Goal: Task Accomplishment & Management: Understand process/instructions

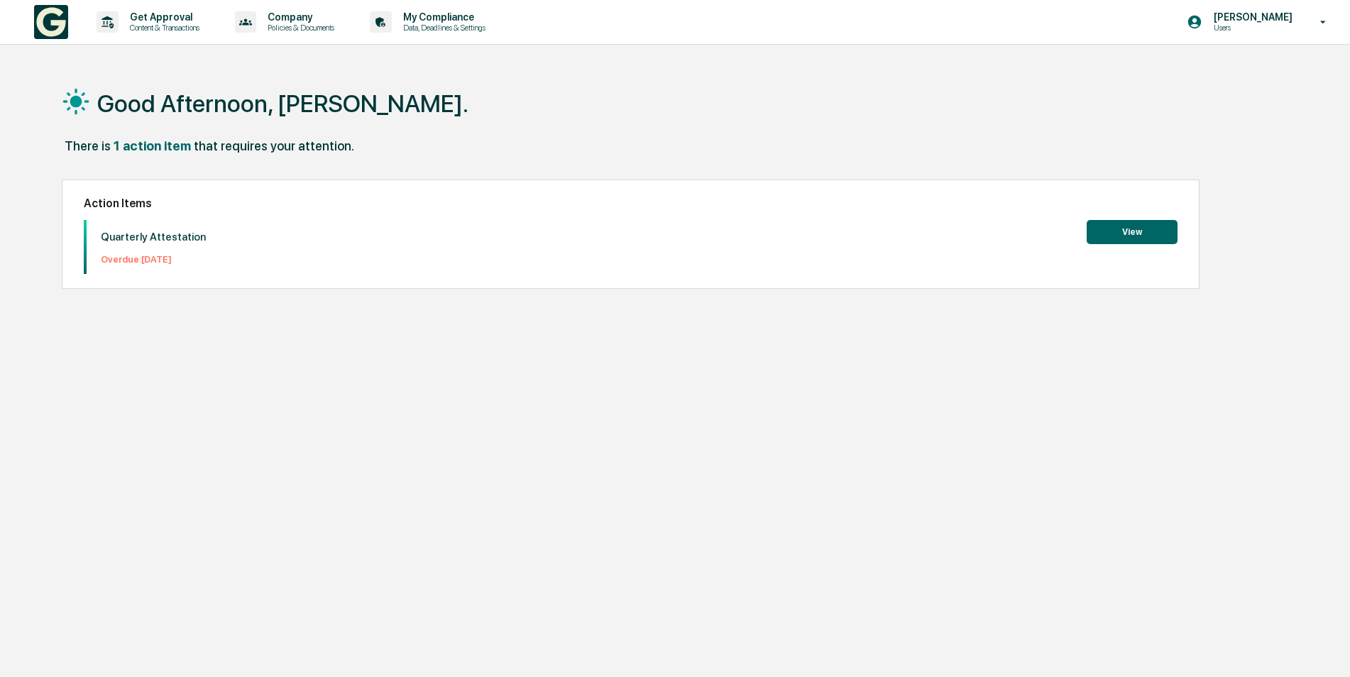
click at [1132, 227] on button "View" at bounding box center [1132, 232] width 91 height 24
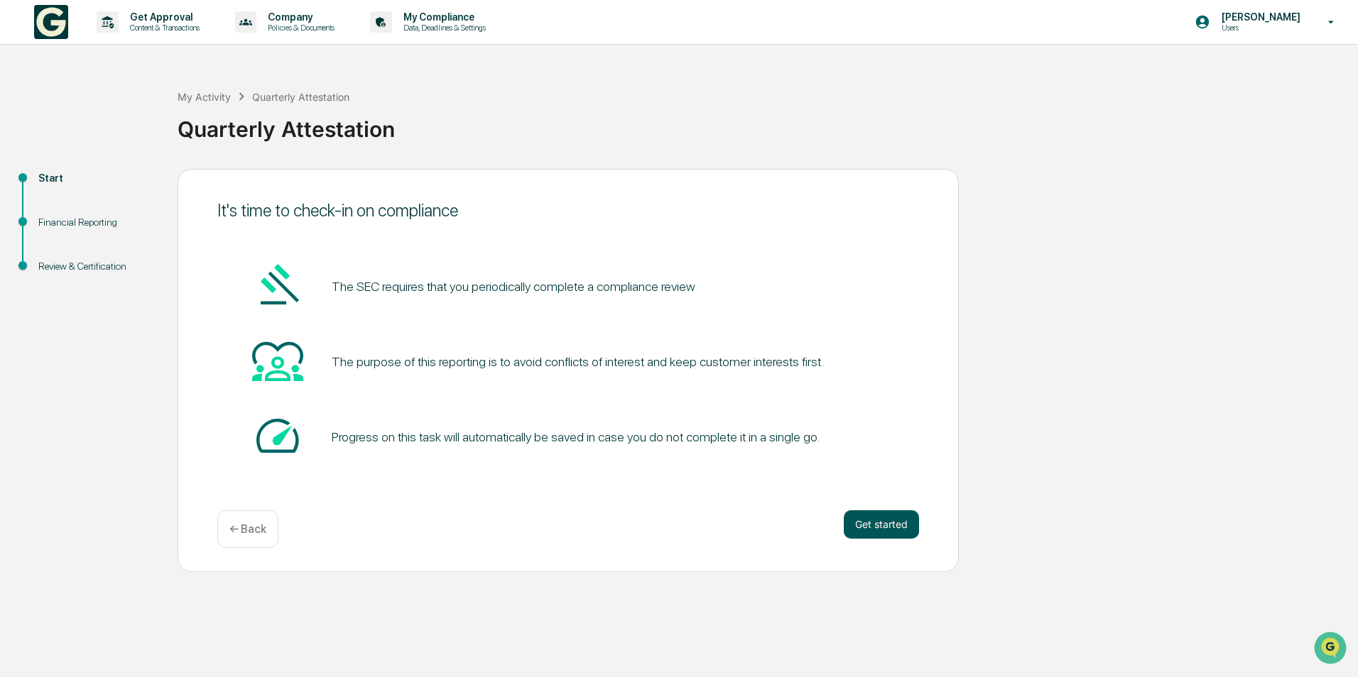
click at [873, 526] on button "Get started" at bounding box center [880, 525] width 75 height 28
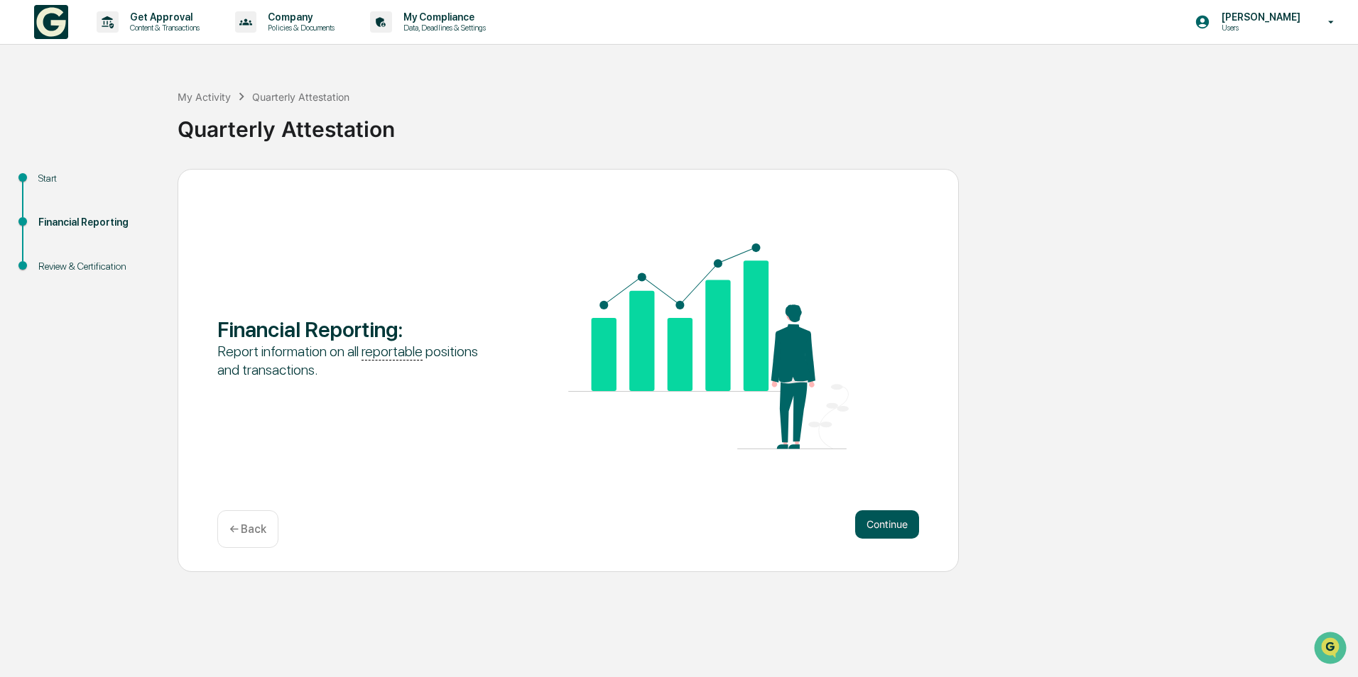
click at [892, 530] on button "Continue" at bounding box center [887, 525] width 64 height 28
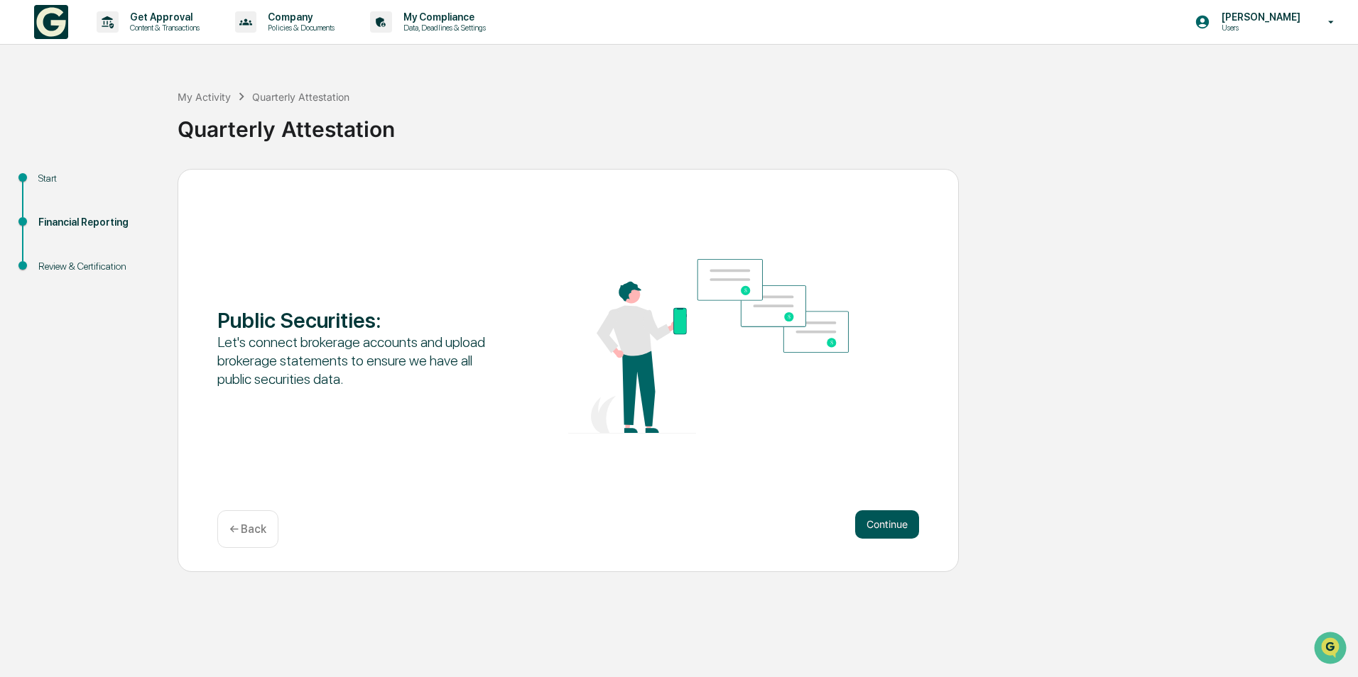
click at [890, 528] on button "Continue" at bounding box center [887, 525] width 64 height 28
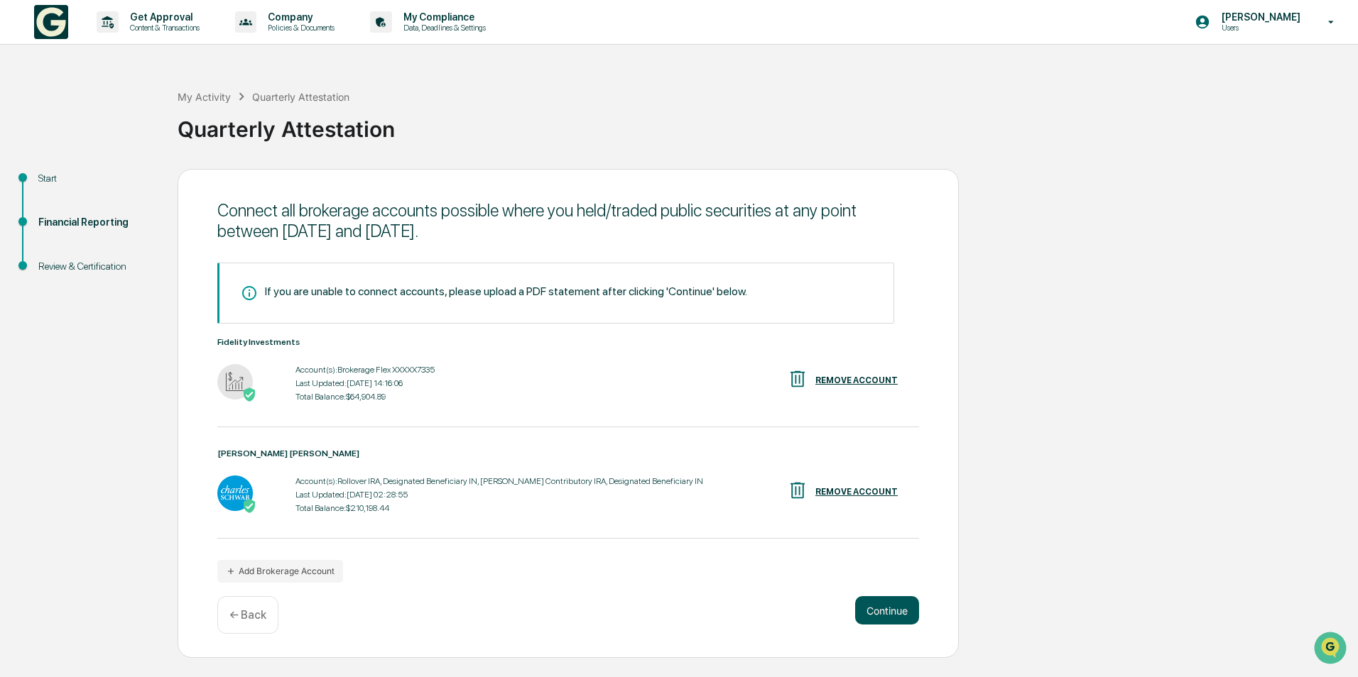
click at [878, 616] on button "Continue" at bounding box center [887, 610] width 64 height 28
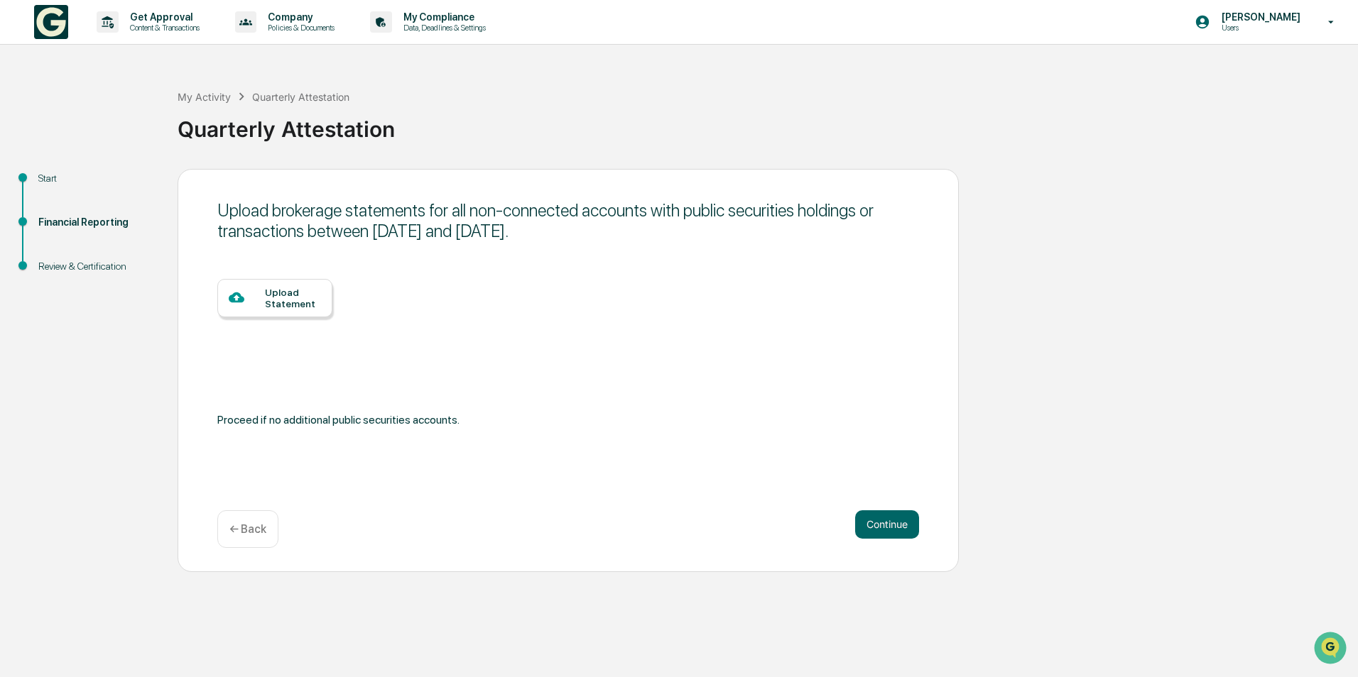
click at [248, 533] on p "← Back" at bounding box center [247, 529] width 37 height 13
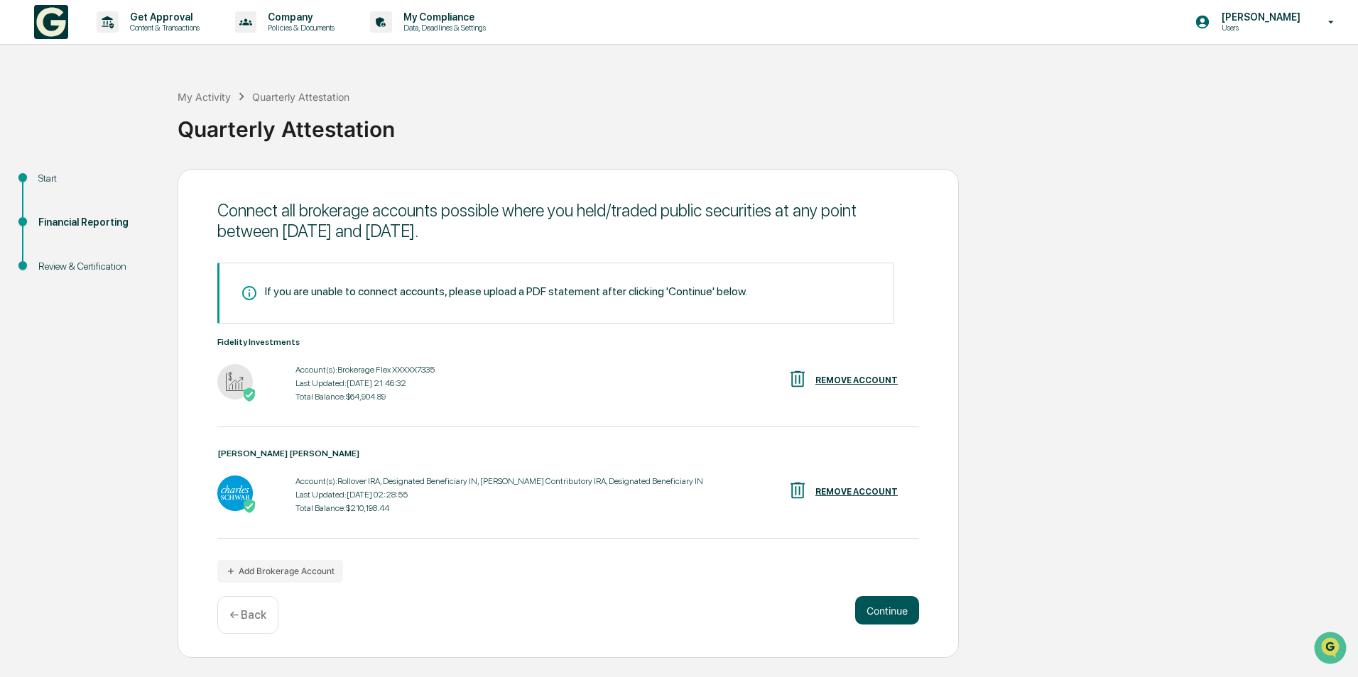
click at [892, 611] on button "Continue" at bounding box center [887, 610] width 64 height 28
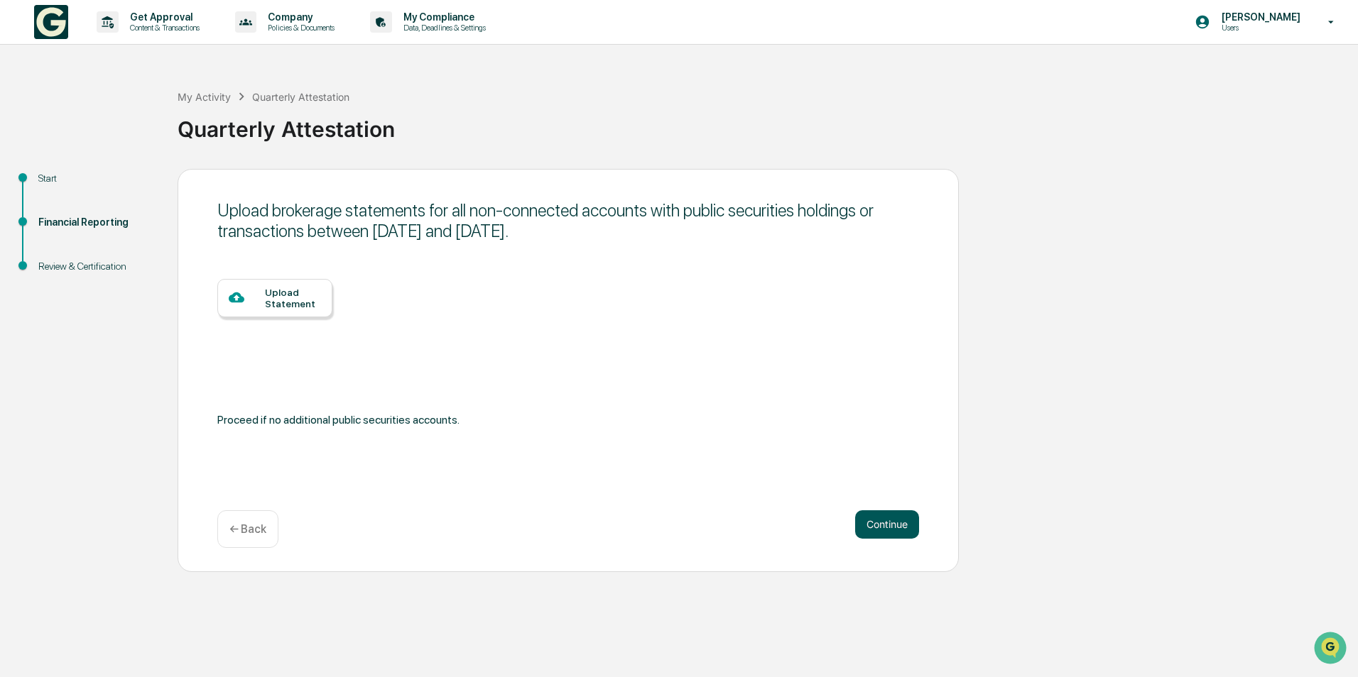
click at [868, 519] on button "Continue" at bounding box center [887, 525] width 64 height 28
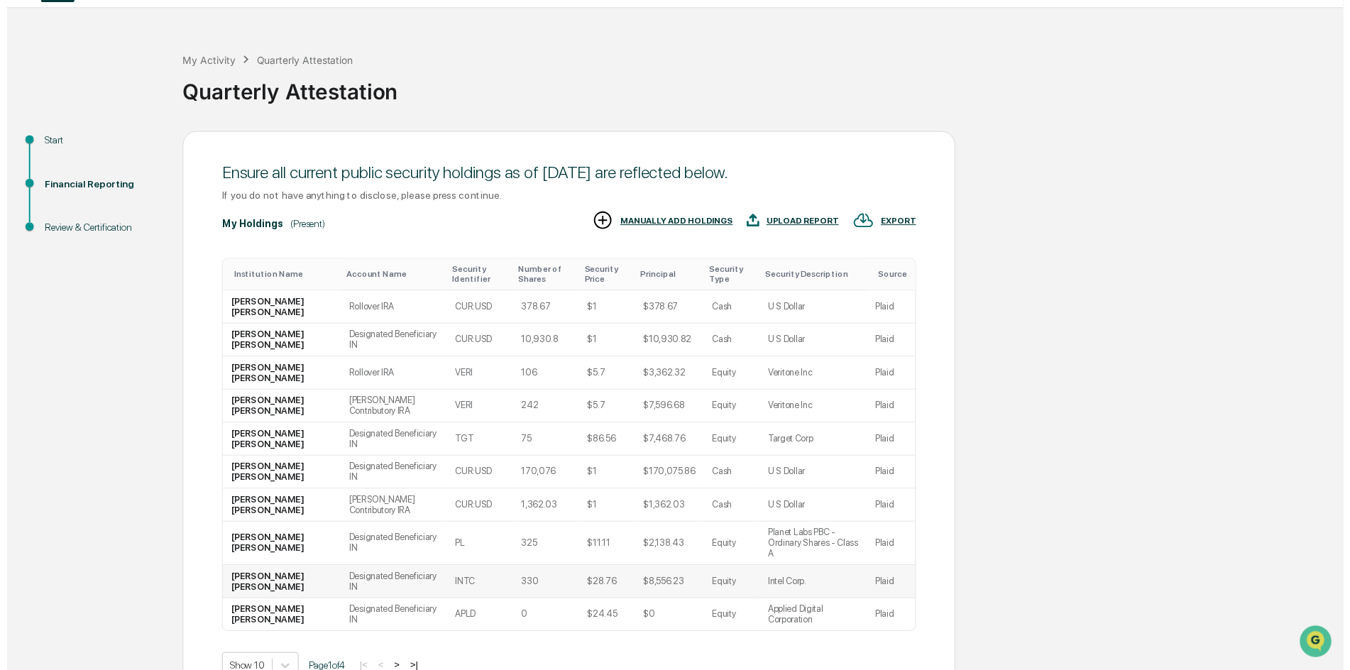
scroll to position [110, 0]
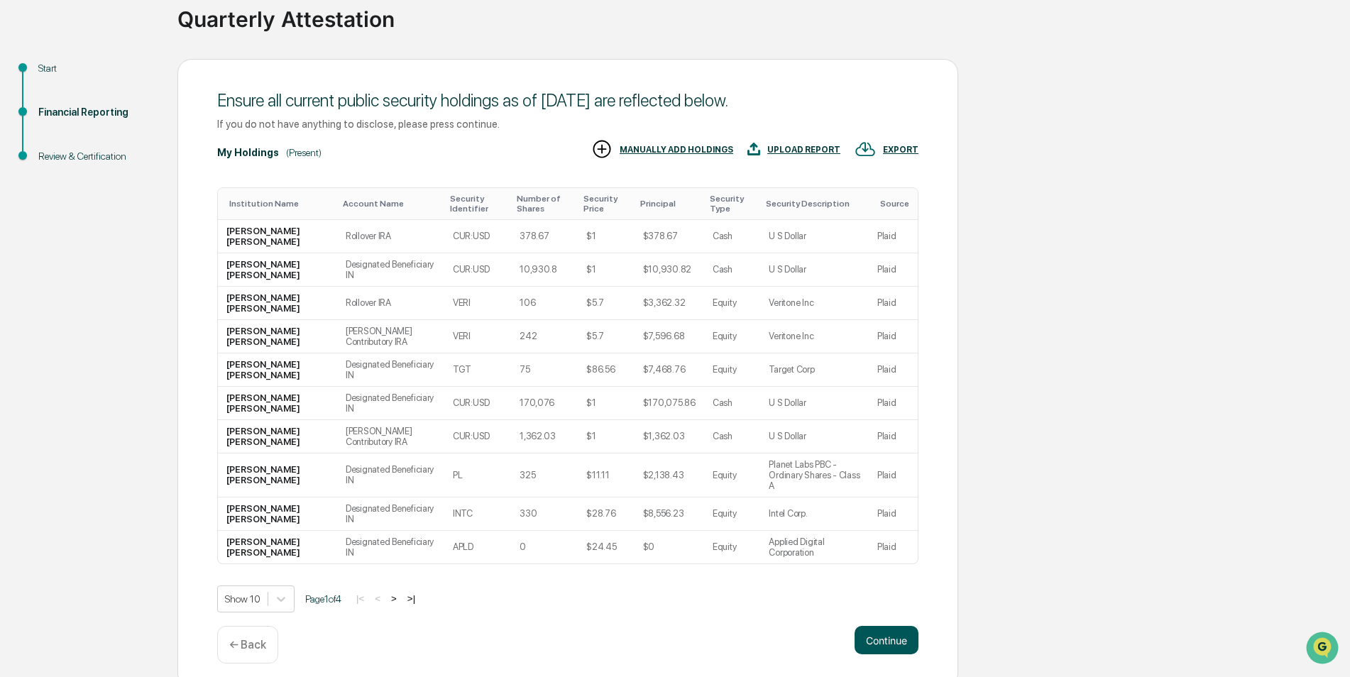
click at [891, 630] on button "Continue" at bounding box center [887, 640] width 64 height 28
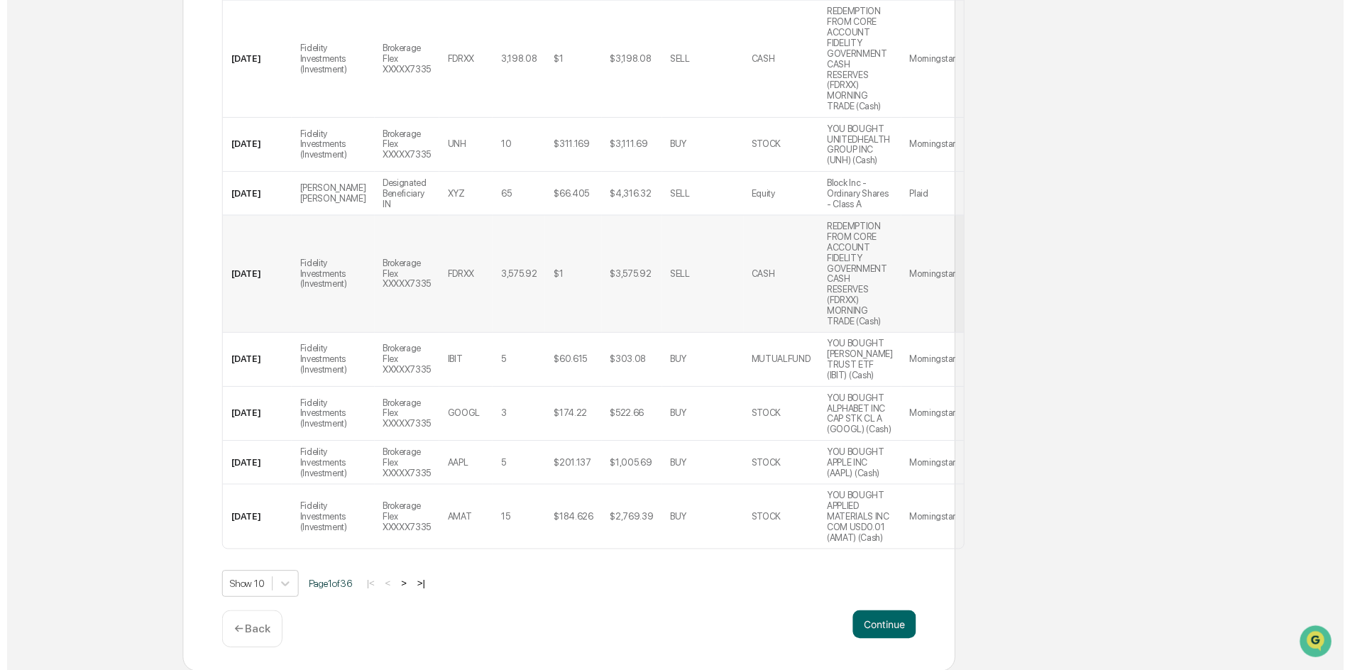
scroll to position [430, 0]
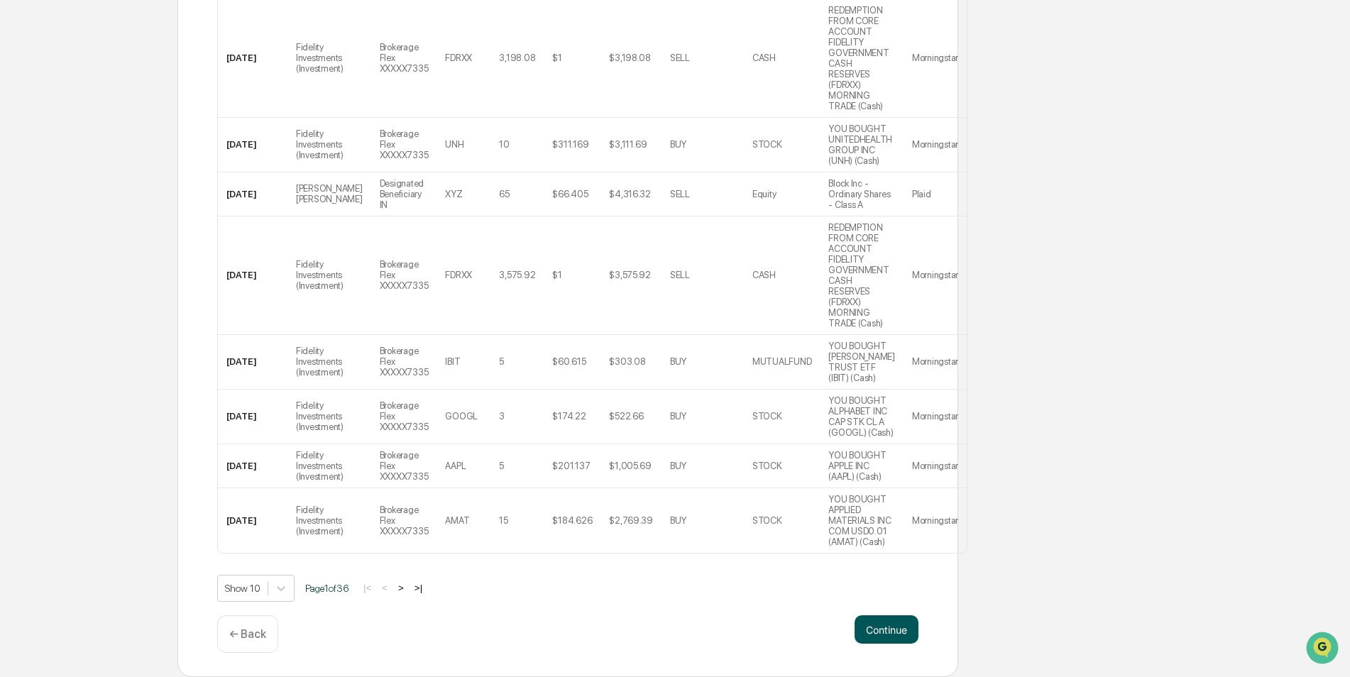
click at [883, 629] on button "Continue" at bounding box center [887, 630] width 64 height 28
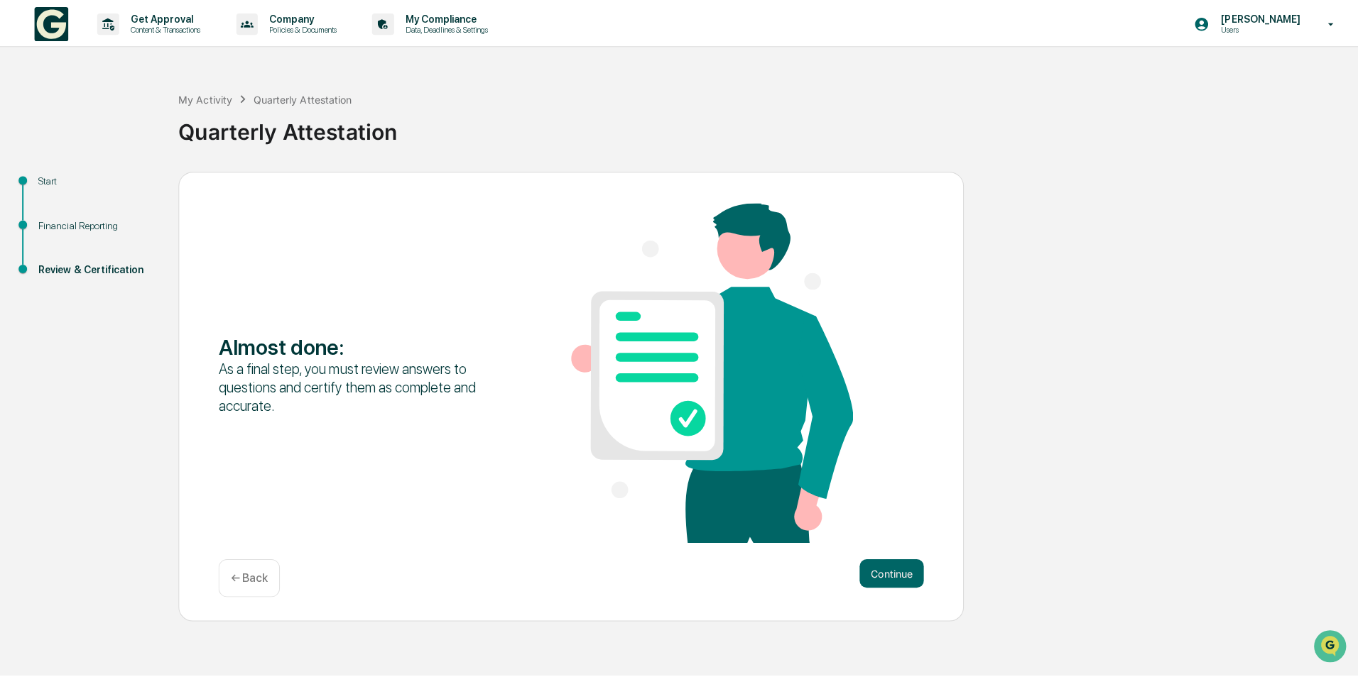
scroll to position [0, 0]
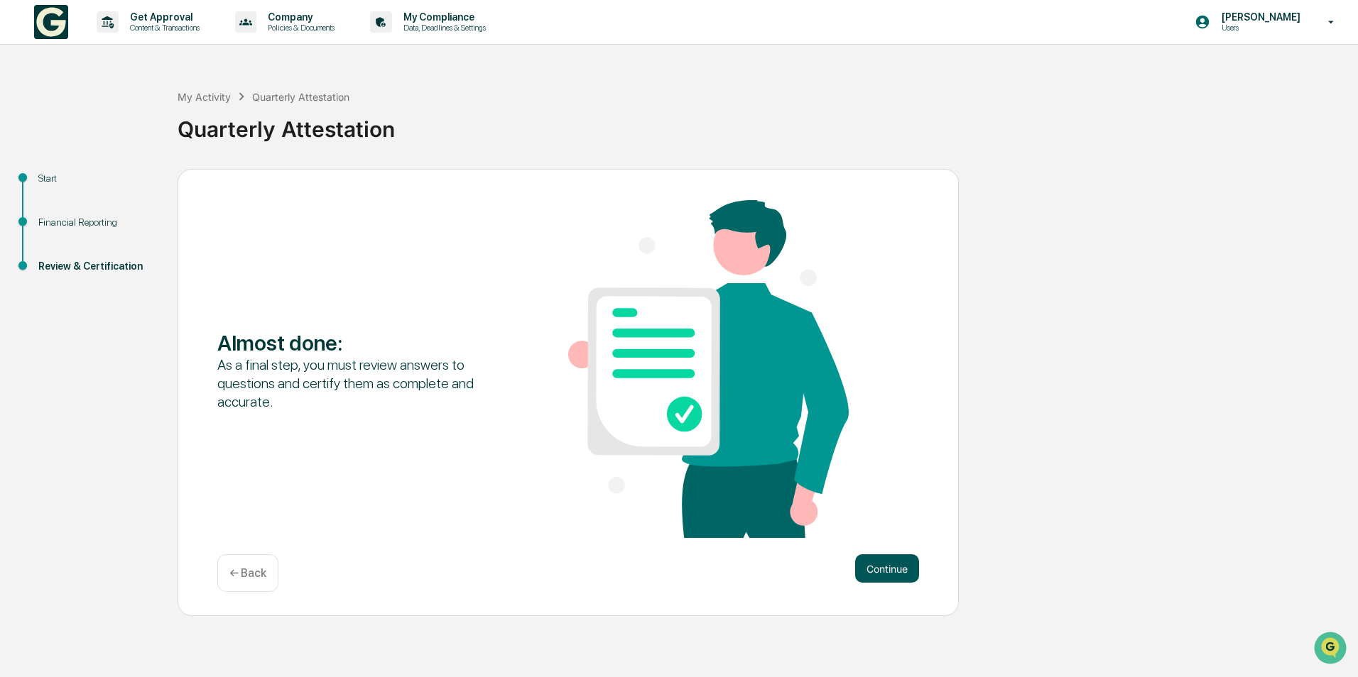
click at [884, 564] on button "Continue" at bounding box center [887, 569] width 64 height 28
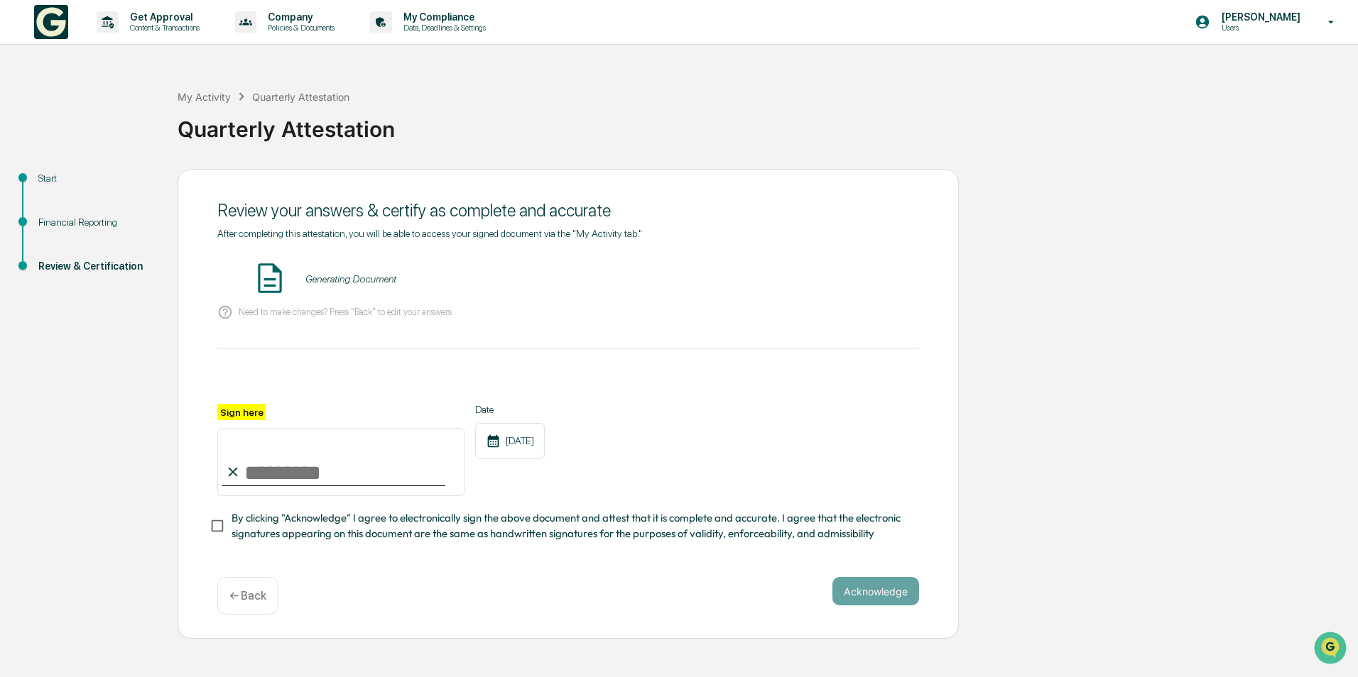
click at [315, 491] on input "Sign here" at bounding box center [341, 462] width 248 height 68
type input "**********"
click at [495, 596] on div "Acknowledge ← Back" at bounding box center [567, 596] width 701 height 38
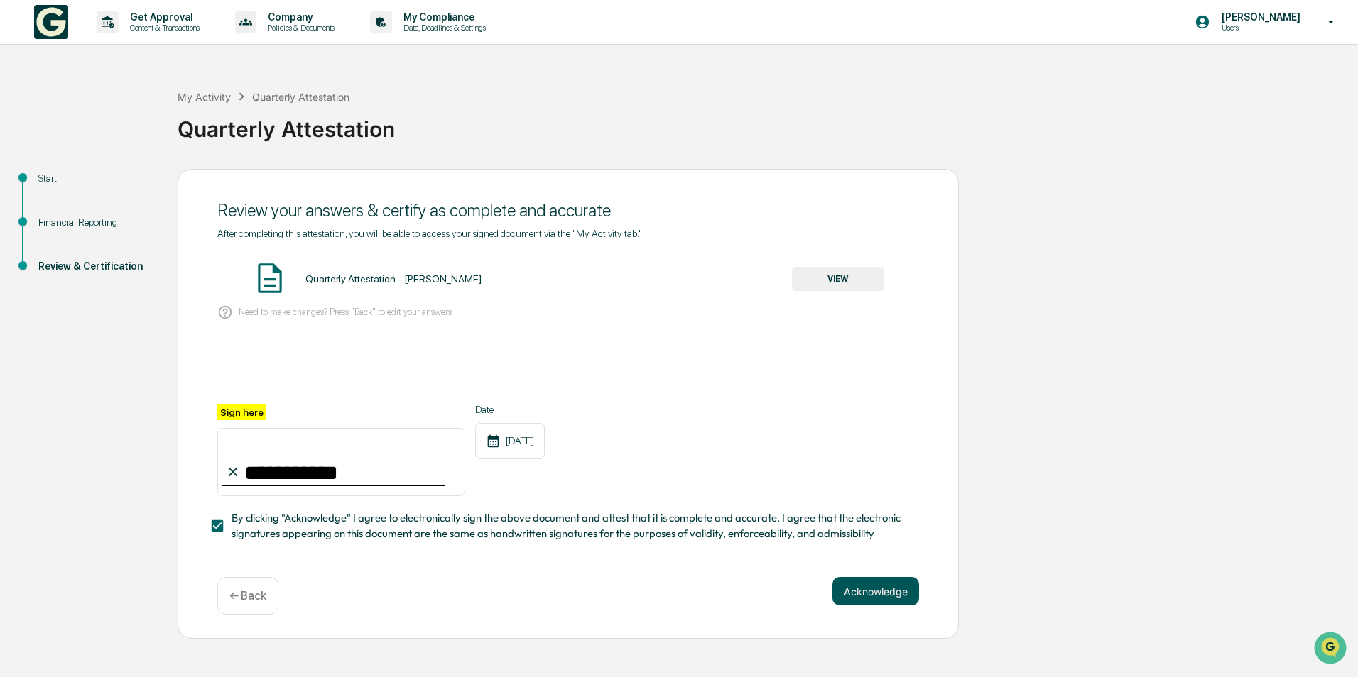
click at [870, 589] on button "Acknowledge" at bounding box center [875, 591] width 87 height 28
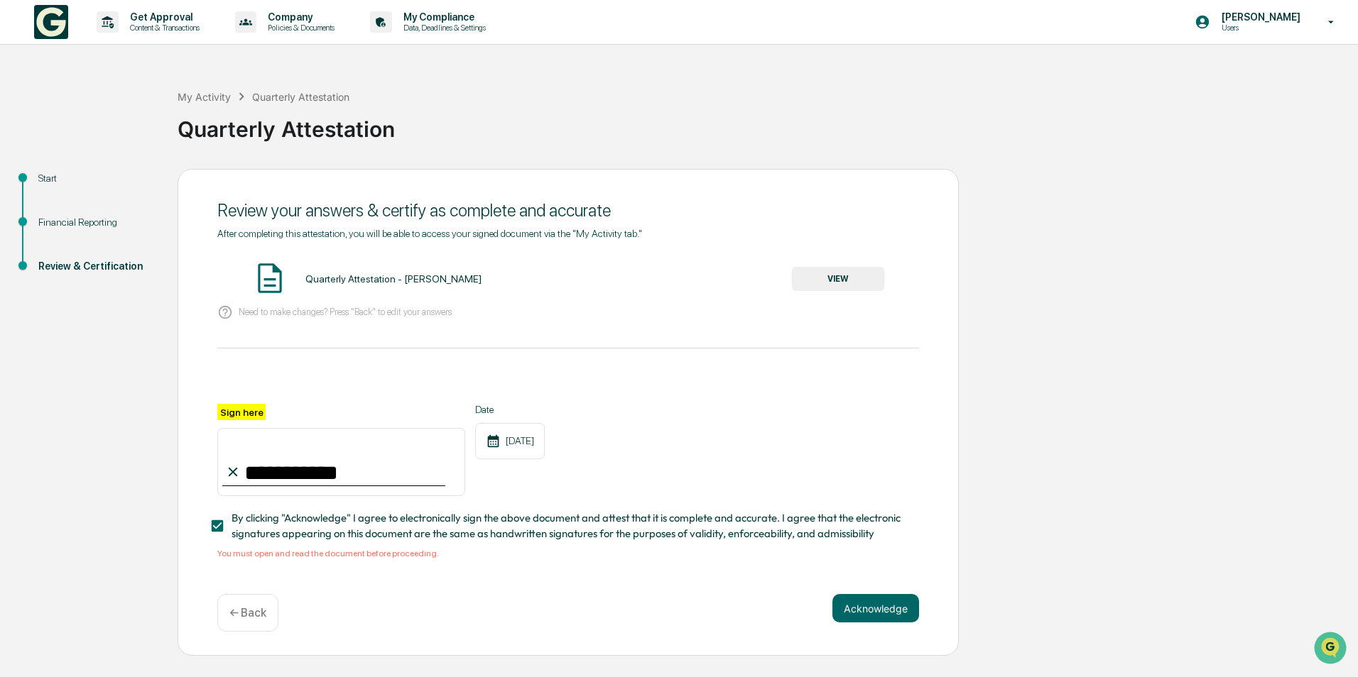
click at [815, 280] on button "VIEW" at bounding box center [838, 279] width 92 height 24
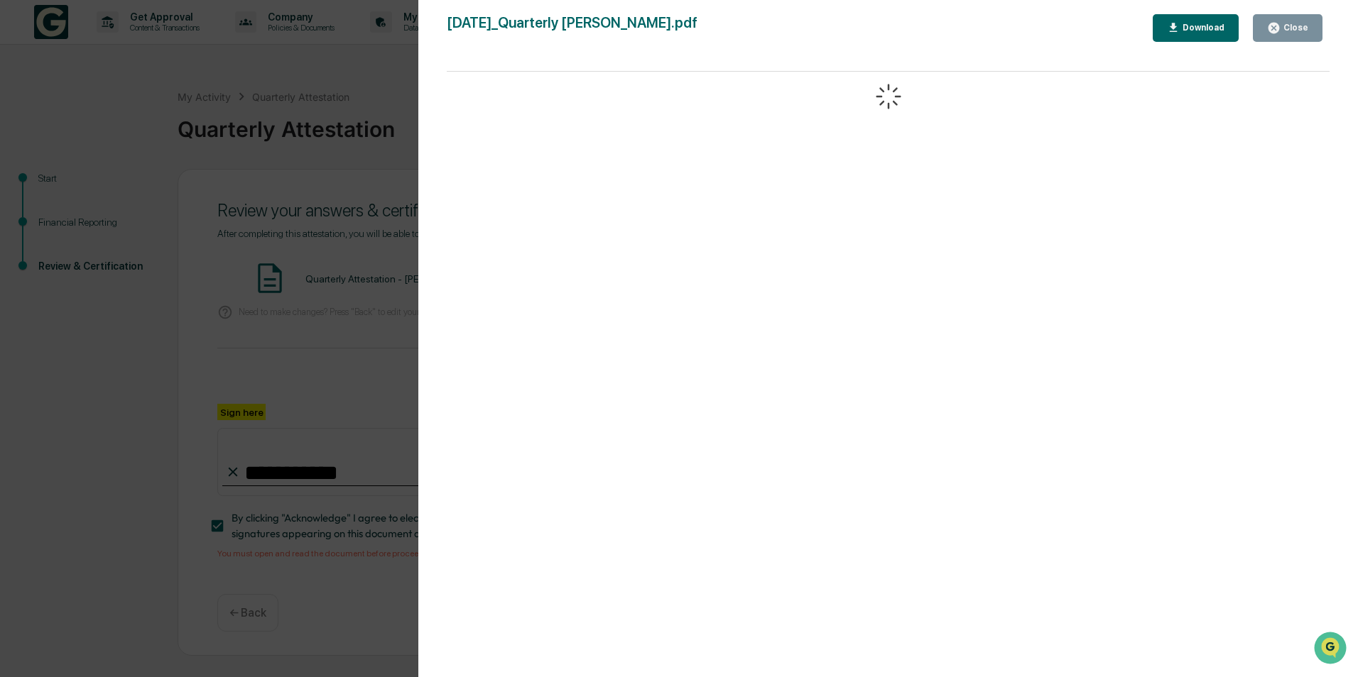
click at [1305, 21] on div "Close" at bounding box center [1287, 27] width 41 height 13
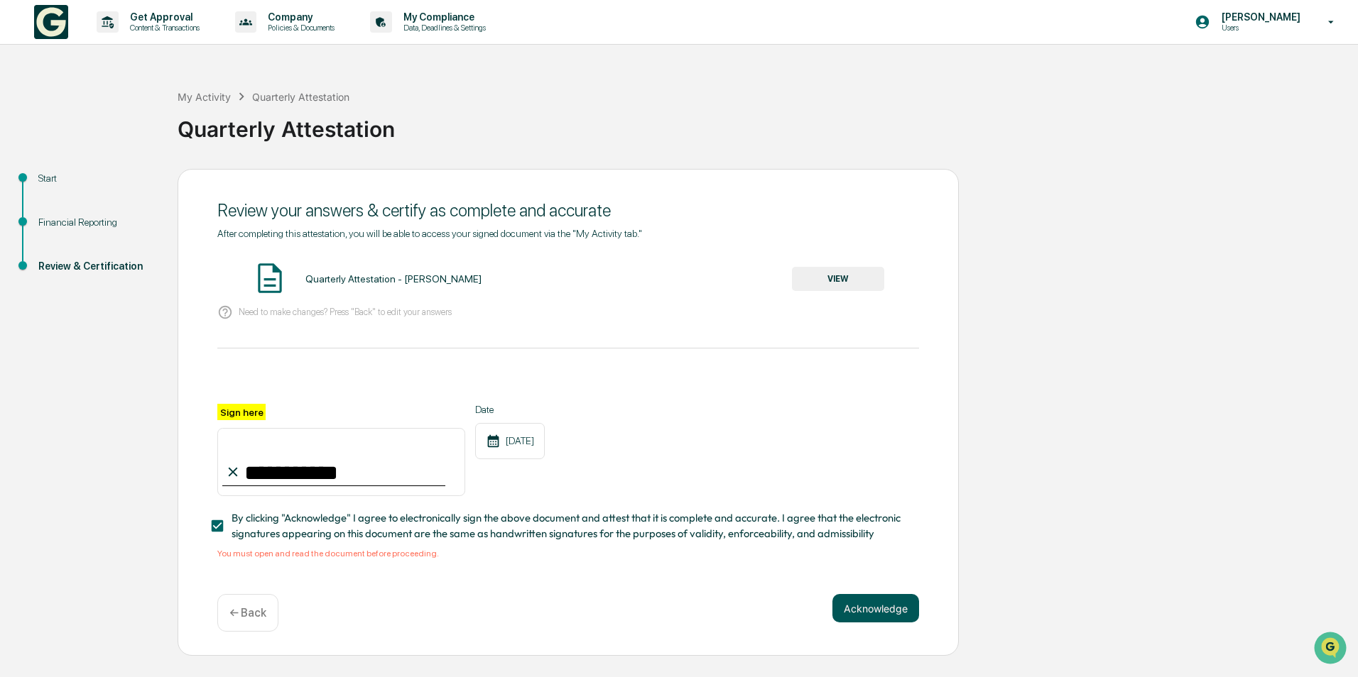
click at [856, 608] on button "Acknowledge" at bounding box center [875, 608] width 87 height 28
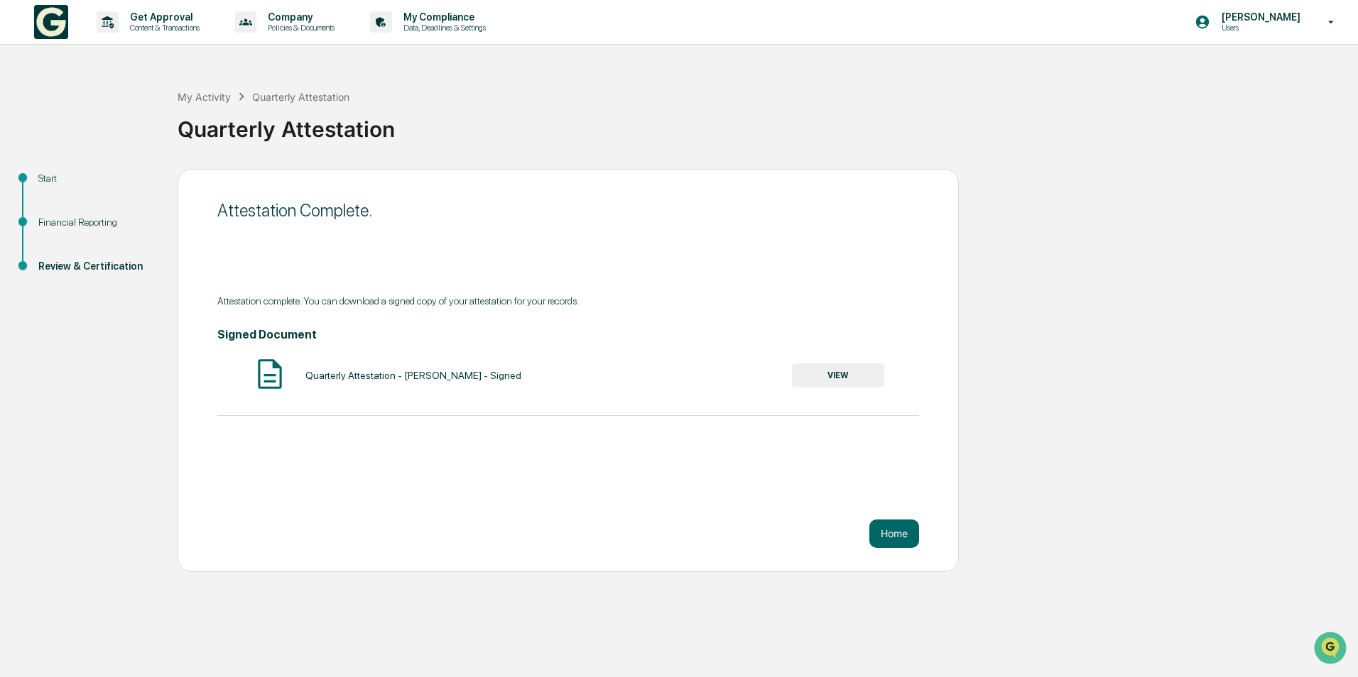
click at [821, 374] on button "VIEW" at bounding box center [838, 376] width 92 height 24
